Goal: Information Seeking & Learning: Obtain resource

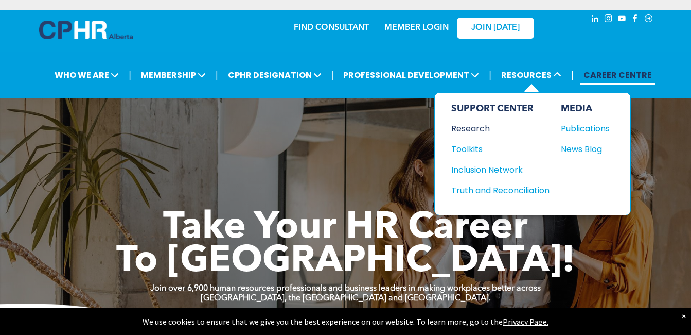
click at [481, 131] on div "Research" at bounding box center [496, 128] width 89 height 13
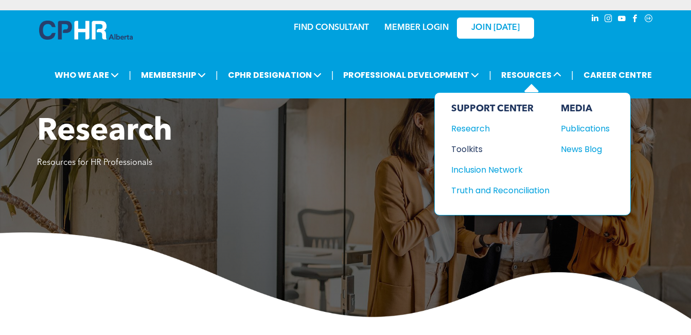
click at [461, 150] on div "Toolkits" at bounding box center [496, 149] width 89 height 13
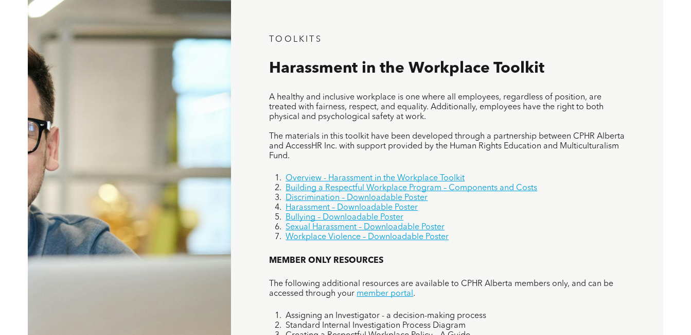
scroll to position [618, 0]
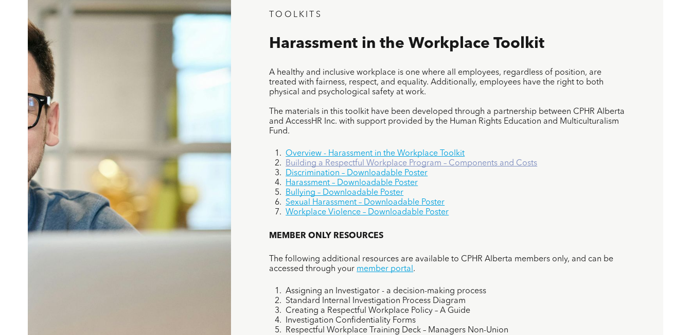
click at [335, 163] on link "Building a Respectful Workplace Program – Components and Costs" at bounding box center [412, 163] width 252 height 8
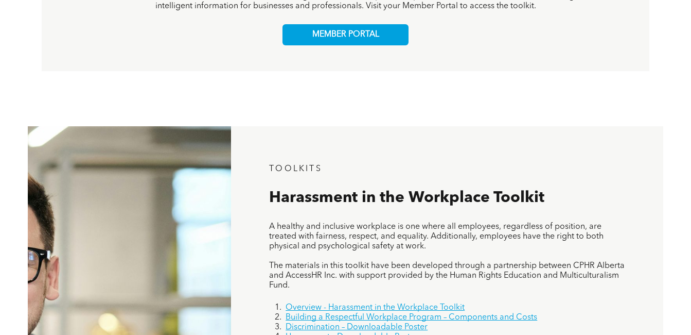
scroll to position [463, 0]
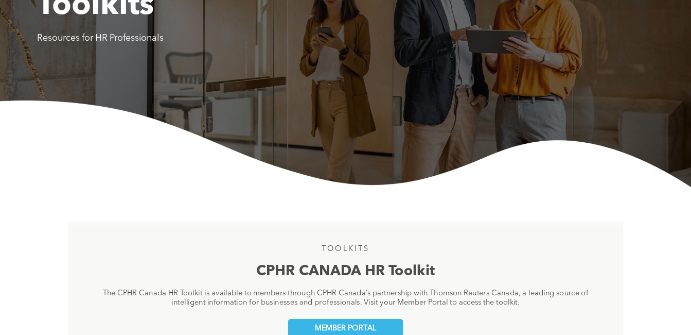
scroll to position [0, 0]
